Goal: Transaction & Acquisition: Purchase product/service

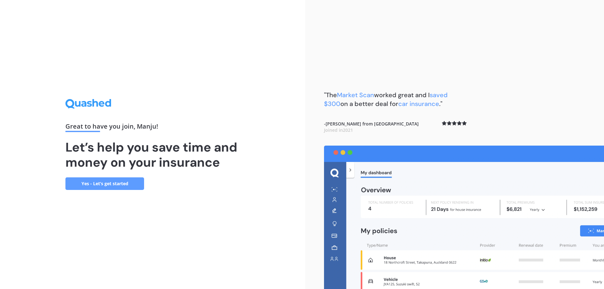
click at [105, 189] on link "Yes - Let’s get started" at bounding box center [104, 184] width 79 height 13
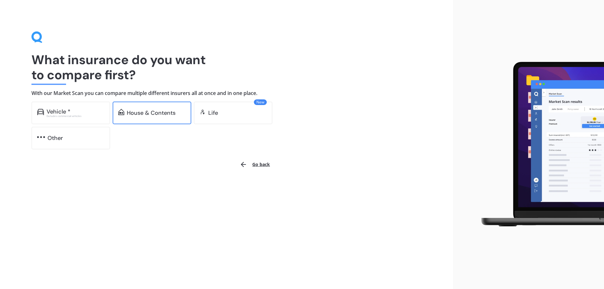
click at [158, 112] on div "House & Contents" at bounding box center [151, 113] width 49 height 6
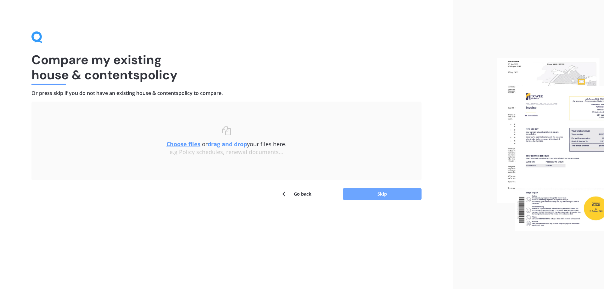
click at [371, 193] on button "Skip" at bounding box center [382, 194] width 79 height 12
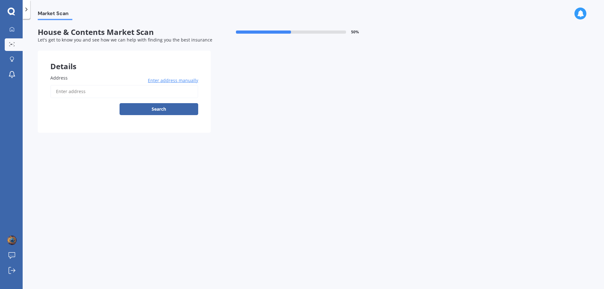
click at [72, 91] on input "Address" at bounding box center [124, 91] width 148 height 13
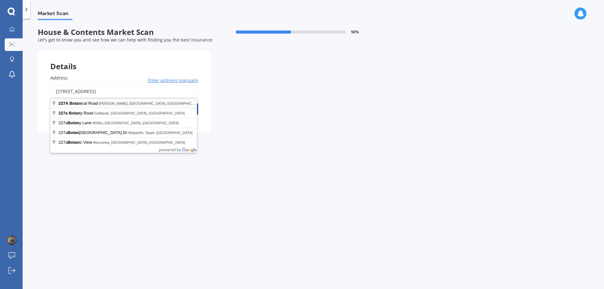
type input "[STREET_ADDRESS]"
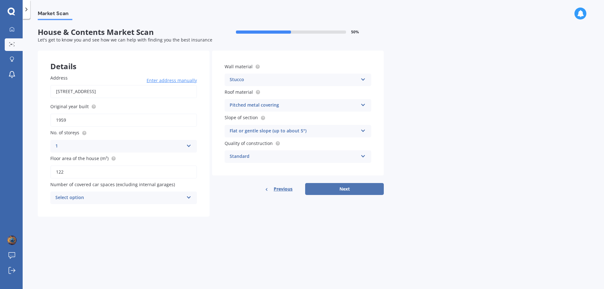
click at [340, 187] on button "Next" at bounding box center [344, 189] width 79 height 12
click at [93, 202] on div "Select option 0 1 2 3 4 5+" at bounding box center [123, 198] width 147 height 13
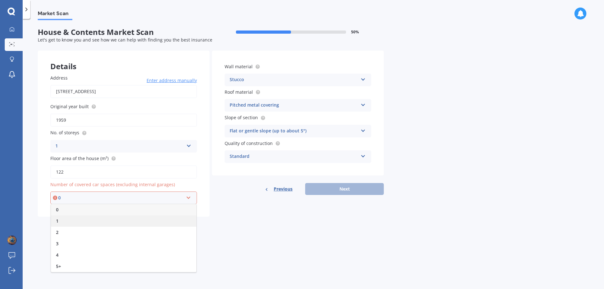
click at [63, 220] on div "1" at bounding box center [123, 221] width 145 height 11
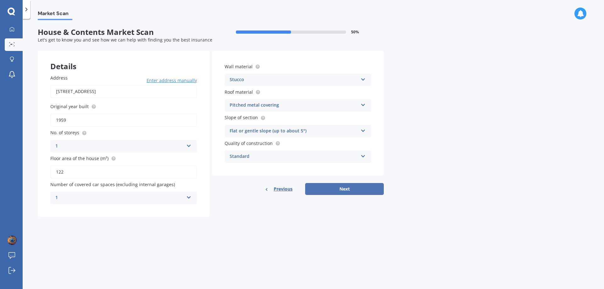
click at [349, 186] on button "Next" at bounding box center [344, 189] width 79 height 12
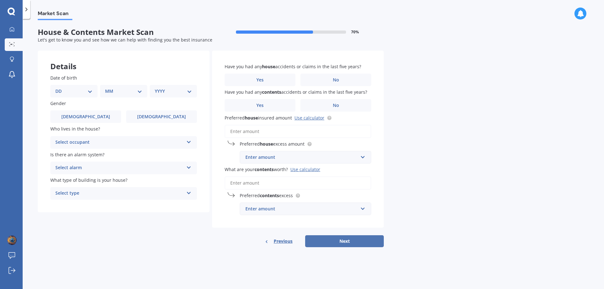
click at [355, 244] on button "Next" at bounding box center [344, 241] width 79 height 12
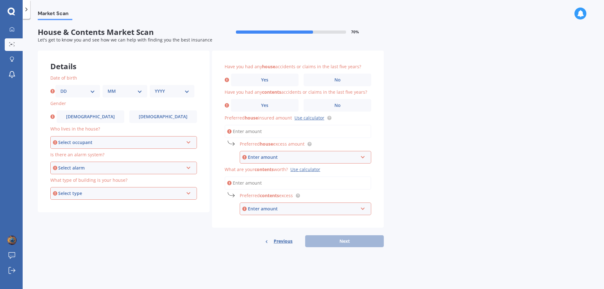
click at [86, 91] on select "DD 01 02 03 04 05 06 07 08 09 10 11 12 13 14 15 16 17 18 19 20 21 22 23 24 25 2…" at bounding box center [77, 91] width 35 height 7
select select "01"
click at [60, 88] on select "DD 01 02 03 04 05 06 07 08 09 10 11 12 13 14 15 16 17 18 19 20 21 22 23 24 25 2…" at bounding box center [77, 91] width 35 height 7
click at [133, 91] on select "MM 01 02 03 04 05 06 07 08 09 10 11 12" at bounding box center [125, 91] width 35 height 7
select select "11"
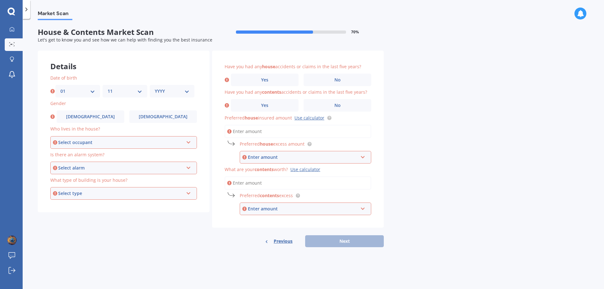
click at [108, 88] on select "MM 01 02 03 04 05 06 07 08 09 10 11 12" at bounding box center [125, 91] width 35 height 7
click at [172, 88] on select "YYYY 2009 2008 2007 2006 2005 2004 2003 2002 2001 2000 1999 1998 1997 1996 1995…" at bounding box center [172, 91] width 35 height 7
select select "1986"
click at [155, 88] on select "YYYY 2009 2008 2007 2006 2005 2004 2003 2002 2001 2000 1999 1998 1997 1996 1995…" at bounding box center [172, 91] width 35 height 7
click at [89, 141] on div "Select occupant" at bounding box center [120, 142] width 125 height 7
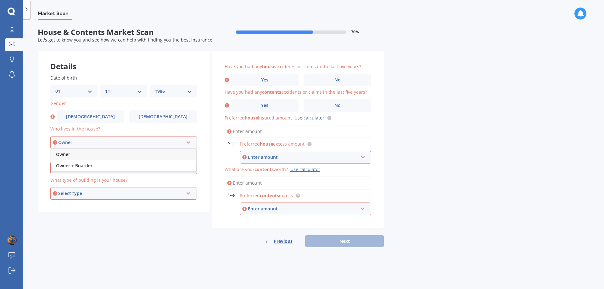
click at [71, 153] on div "Owner" at bounding box center [123, 154] width 145 height 11
click at [125, 170] on div "Select alarm" at bounding box center [120, 168] width 125 height 7
click at [77, 193] on span "Yes, not monitored" at bounding box center [77, 191] width 42 height 6
click at [122, 193] on div "Select type" at bounding box center [120, 193] width 125 height 7
click at [82, 206] on span "Freestanding" at bounding box center [70, 205] width 28 height 6
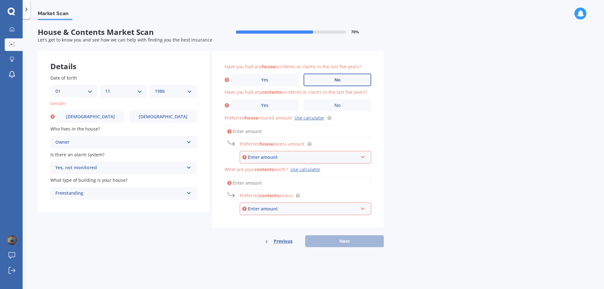
click at [327, 80] on label "No" at bounding box center [338, 80] width 68 height 13
click at [0, 0] on input "No" at bounding box center [0, 0] width 0 height 0
click at [333, 104] on label "No" at bounding box center [338, 105] width 68 height 13
click at [0, 0] on input "No" at bounding box center [0, 0] width 0 height 0
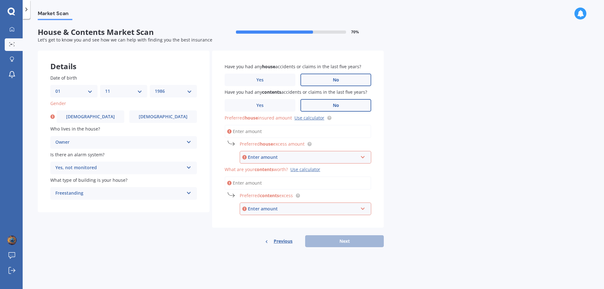
click at [261, 133] on input "Preferred house insured amount Use calculator" at bounding box center [298, 131] width 147 height 13
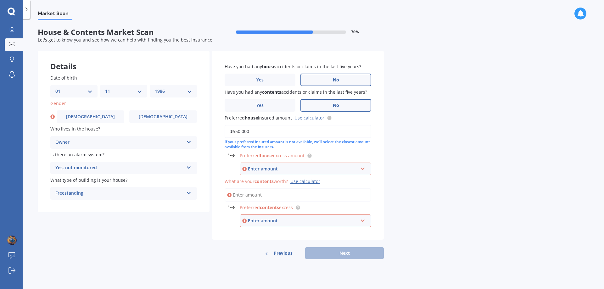
type input "$550,000"
click at [358, 167] on div "Enter amount" at bounding box center [303, 169] width 110 height 7
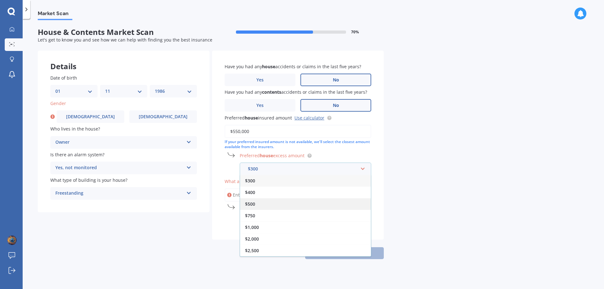
click at [245, 205] on span "$500" at bounding box center [250, 204] width 10 height 6
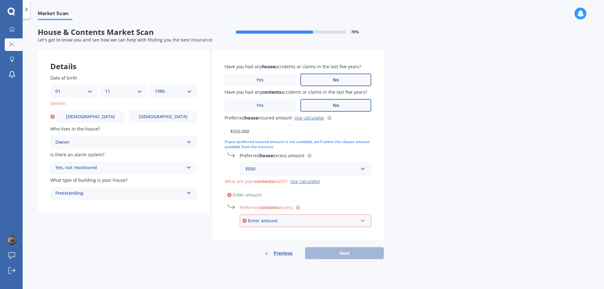
click at [274, 194] on input "What are your contents worth? Use calculator" at bounding box center [298, 195] width 147 height 13
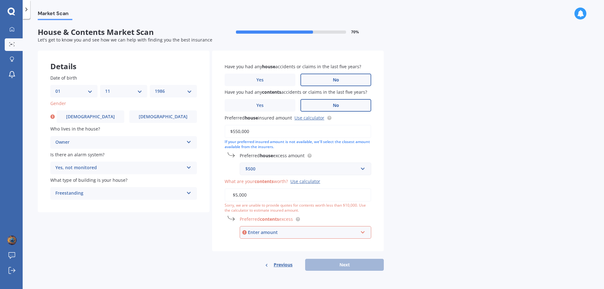
type input "$5,000"
click at [316, 236] on input "text" at bounding box center [304, 233] width 126 height 12
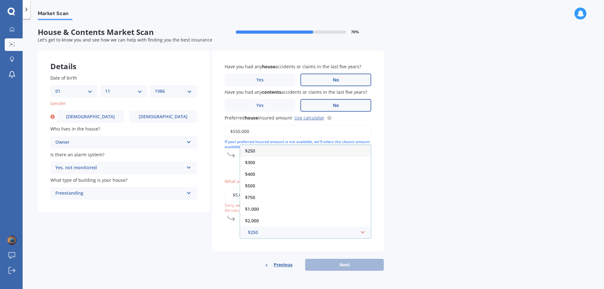
click at [252, 151] on span "$250" at bounding box center [250, 151] width 10 height 6
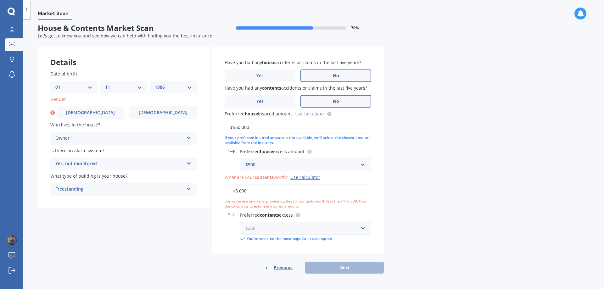
scroll to position [5, 0]
click at [336, 269] on div "Previous Next" at bounding box center [298, 267] width 172 height 12
click at [152, 112] on label "[DEMOGRAPHIC_DATA]" at bounding box center [163, 111] width 68 height 13
click at [0, 0] on input "[DEMOGRAPHIC_DATA]" at bounding box center [0, 0] width 0 height 0
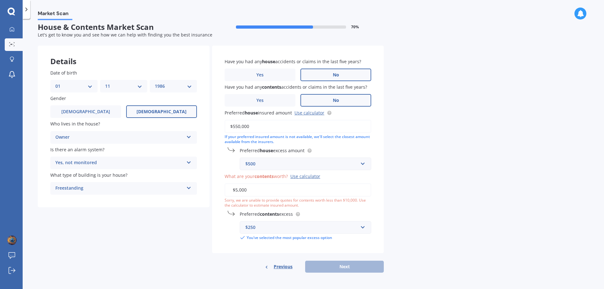
click at [274, 191] on input "$5,000" at bounding box center [298, 190] width 147 height 13
click at [288, 221] on div "$250 $250 $300 $400 $500 $750 $1,000 $2,000" at bounding box center [306, 227] width 132 height 13
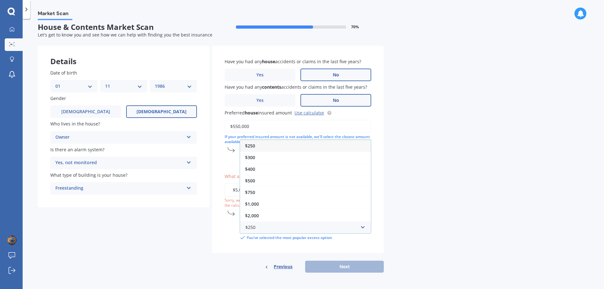
click at [255, 147] on span "$250" at bounding box center [250, 146] width 10 height 6
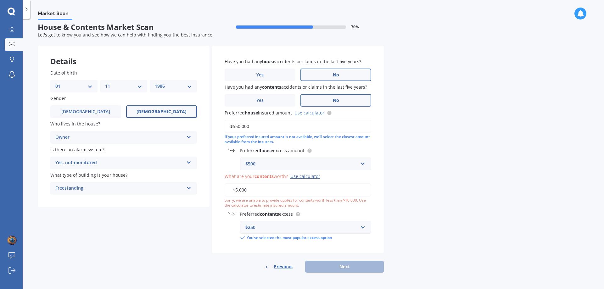
click at [344, 264] on div "Previous Next" at bounding box center [298, 267] width 172 height 12
click at [343, 266] on div "Previous Next" at bounding box center [298, 267] width 172 height 12
click at [275, 163] on div "$500" at bounding box center [302, 164] width 113 height 7
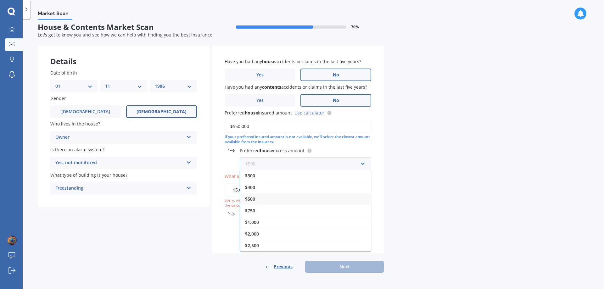
click at [275, 163] on input "text" at bounding box center [304, 164] width 126 height 12
click at [253, 197] on span "$500" at bounding box center [250, 199] width 10 height 6
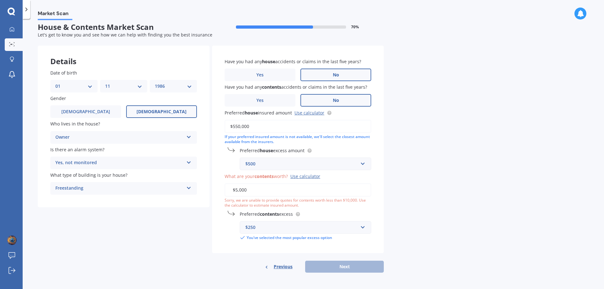
click at [260, 188] on input "$5,000" at bounding box center [298, 190] width 147 height 13
click at [343, 271] on div "Previous Next" at bounding box center [298, 267] width 172 height 12
click at [341, 265] on div "Previous Next" at bounding box center [298, 267] width 172 height 12
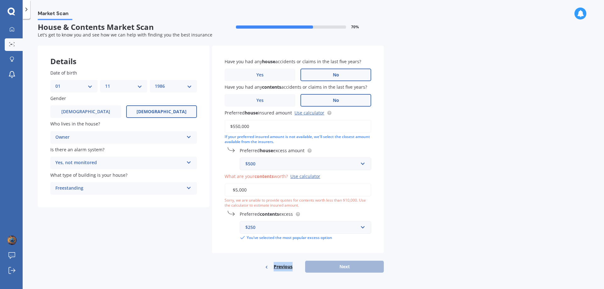
click at [341, 265] on div "Previous Next" at bounding box center [298, 267] width 172 height 12
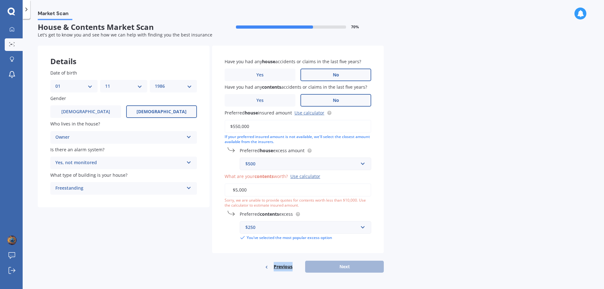
click at [341, 265] on div "Previous Next" at bounding box center [298, 267] width 172 height 12
click at [166, 113] on span "[DEMOGRAPHIC_DATA]" at bounding box center [162, 111] width 50 height 5
click at [0, 0] on input "[DEMOGRAPHIC_DATA]" at bounding box center [0, 0] width 0 height 0
click at [105, 137] on div "Owner" at bounding box center [119, 138] width 128 height 8
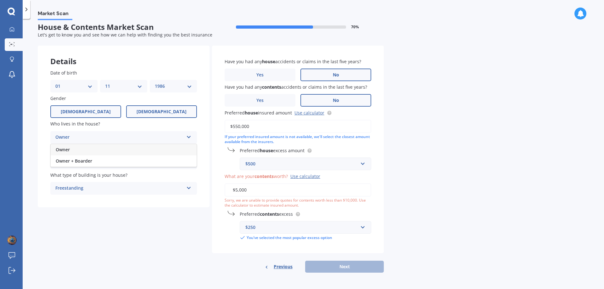
click at [98, 115] on label "[DEMOGRAPHIC_DATA]" at bounding box center [85, 111] width 71 height 13
click at [0, 0] on input "[DEMOGRAPHIC_DATA]" at bounding box center [0, 0] width 0 height 0
click at [178, 116] on label "[DEMOGRAPHIC_DATA]" at bounding box center [161, 111] width 71 height 13
click at [0, 0] on input "[DEMOGRAPHIC_DATA]" at bounding box center [0, 0] width 0 height 0
click at [80, 142] on div "Owner Owner Owner + Boarder" at bounding box center [123, 137] width 147 height 13
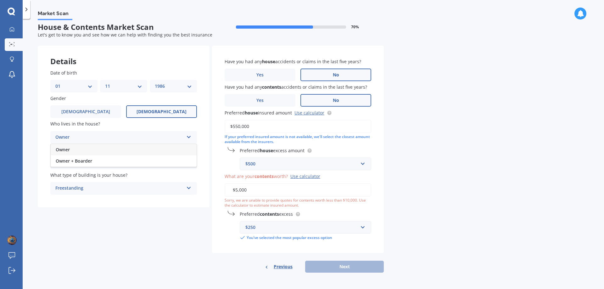
click at [72, 153] on div "Owner" at bounding box center [124, 149] width 146 height 11
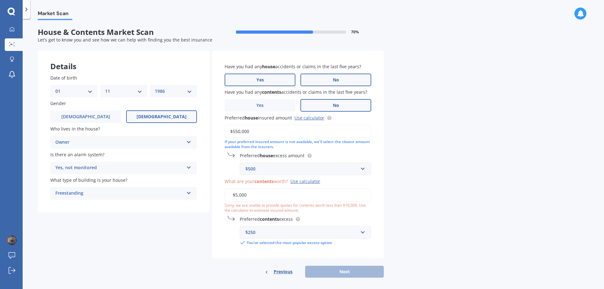
click at [256, 81] on label "Yes" at bounding box center [260, 80] width 71 height 13
click at [0, 0] on input "Yes" at bounding box center [0, 0] width 0 height 0
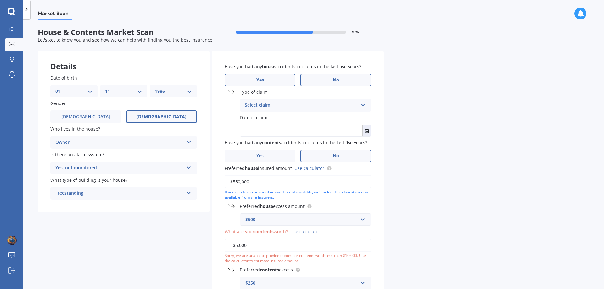
click at [327, 78] on label "No" at bounding box center [336, 80] width 71 height 13
click at [0, 0] on input "No" at bounding box center [0, 0] width 0 height 0
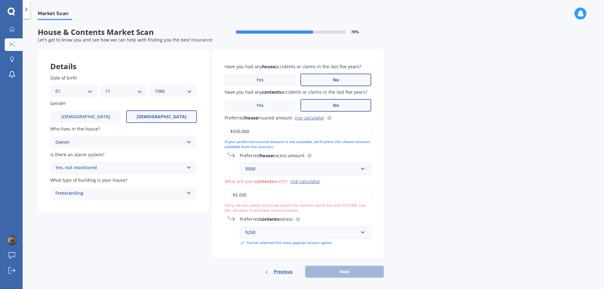
scroll to position [5, 0]
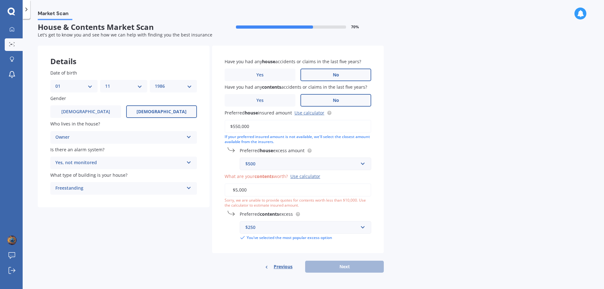
click at [345, 262] on div "Previous Next" at bounding box center [298, 267] width 172 height 12
click at [343, 264] on div "Previous Next" at bounding box center [298, 267] width 172 height 12
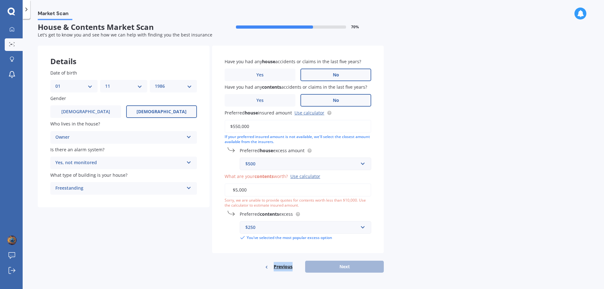
click at [343, 264] on div "Previous Next" at bounding box center [298, 267] width 172 height 12
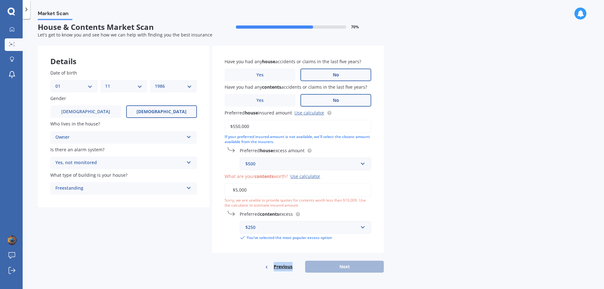
click at [343, 264] on div "Previous Next" at bounding box center [298, 267] width 172 height 12
click at [303, 114] on link "Use calculator" at bounding box center [310, 113] width 30 height 6
click at [235, 125] on input "$550,000" at bounding box center [298, 126] width 147 height 13
type input "$450,000"
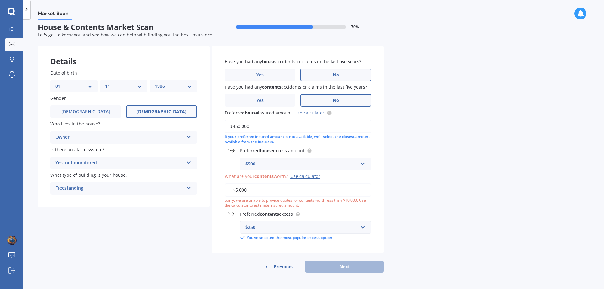
click at [331, 272] on div "Previous Next" at bounding box center [298, 267] width 172 height 12
click at [332, 272] on div "Previous Next" at bounding box center [298, 267] width 172 height 12
click at [331, 270] on div "Previous Next" at bounding box center [298, 267] width 172 height 12
click at [286, 269] on span "Previous" at bounding box center [283, 266] width 19 height 9
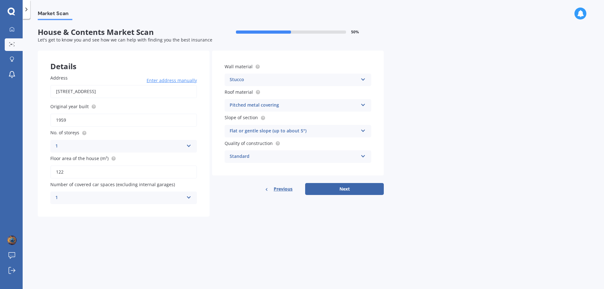
scroll to position [0, 0]
click at [340, 186] on button "Next" at bounding box center [344, 189] width 79 height 12
select select "01"
select select "11"
select select "1986"
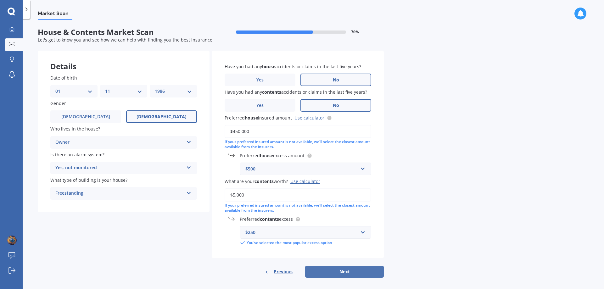
click at [339, 274] on button "Next" at bounding box center [344, 272] width 79 height 12
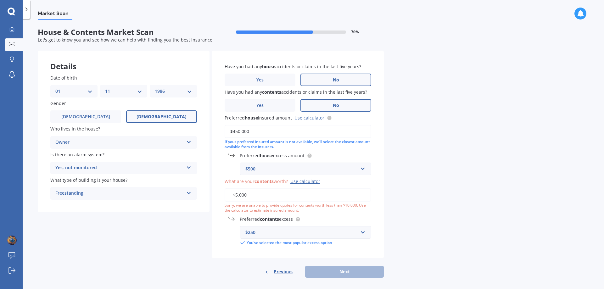
click at [238, 195] on input "$5,000" at bounding box center [298, 195] width 147 height 13
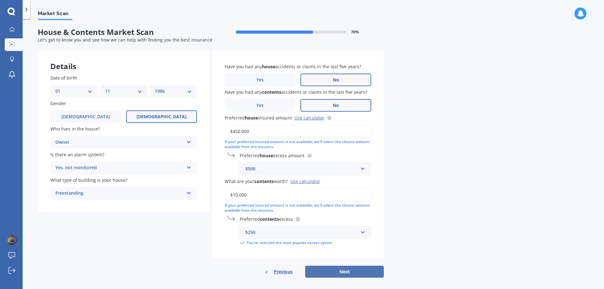
type input "$10,000"
click at [329, 273] on button "Next" at bounding box center [344, 272] width 79 height 12
select select "01"
select select "11"
select select "1986"
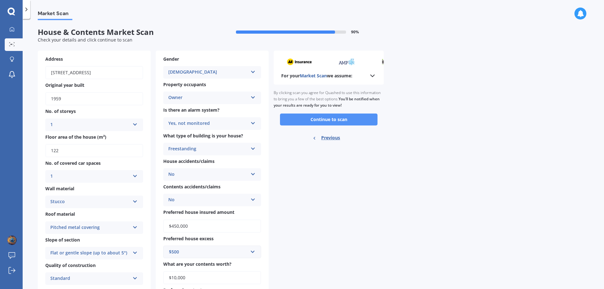
click at [336, 120] on button "Continue to scan" at bounding box center [329, 120] width 98 height 12
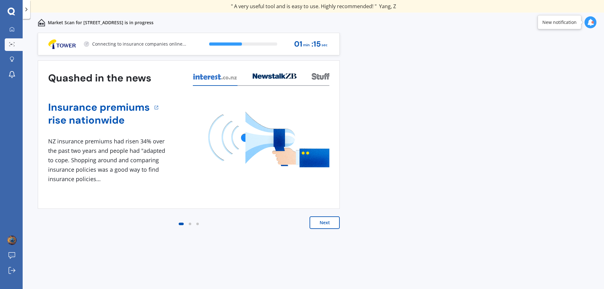
click at [323, 217] on button "Next" at bounding box center [325, 223] width 30 height 13
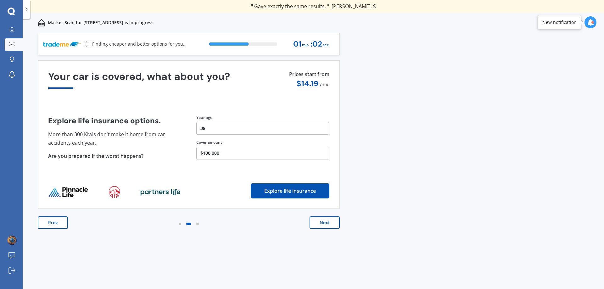
click at [318, 220] on button "Next" at bounding box center [325, 223] width 30 height 13
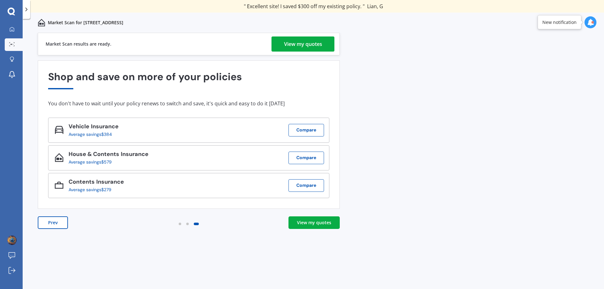
click at [322, 225] on div "View my quotes" at bounding box center [314, 223] width 34 height 6
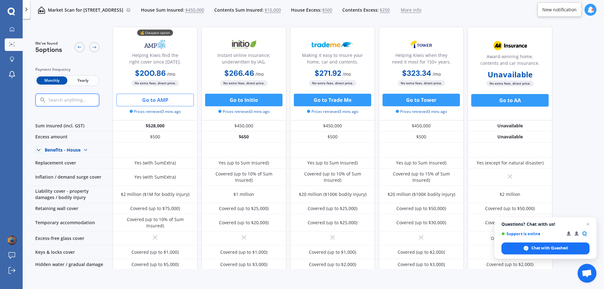
click at [154, 98] on button "Go to AMP" at bounding box center [154, 100] width 77 height 13
